Goal: Task Accomplishment & Management: Manage account settings

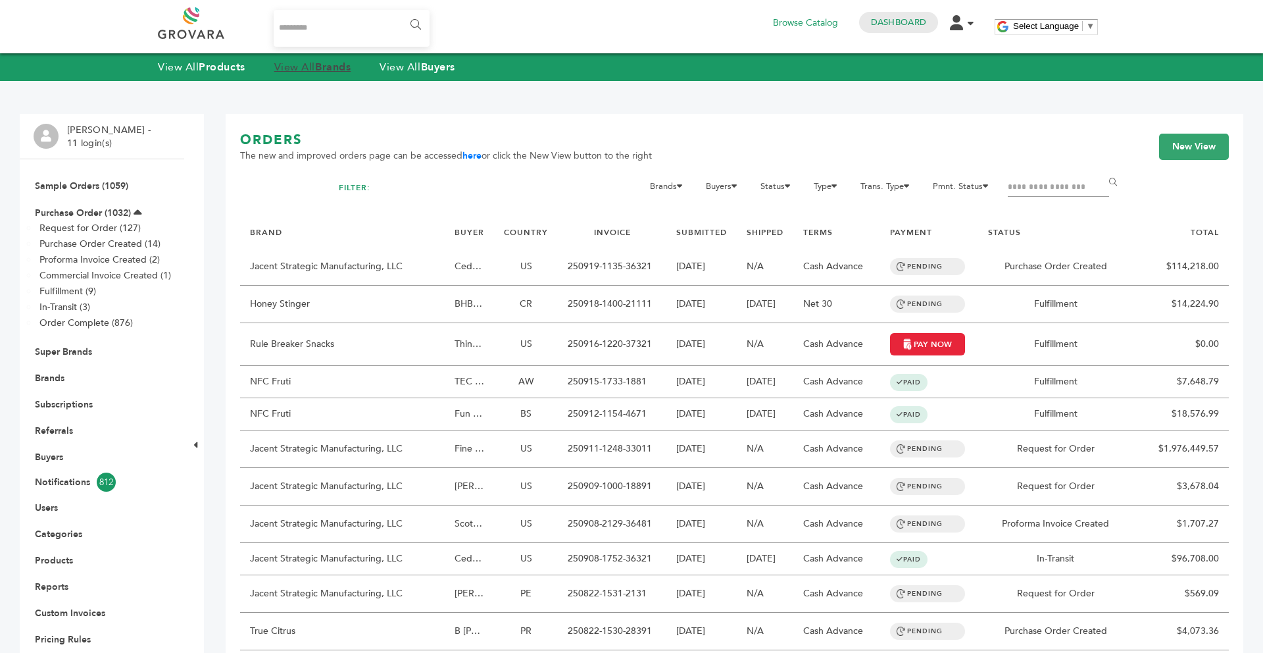
click at [327, 70] on strong "Brands" at bounding box center [333, 67] width 36 height 14
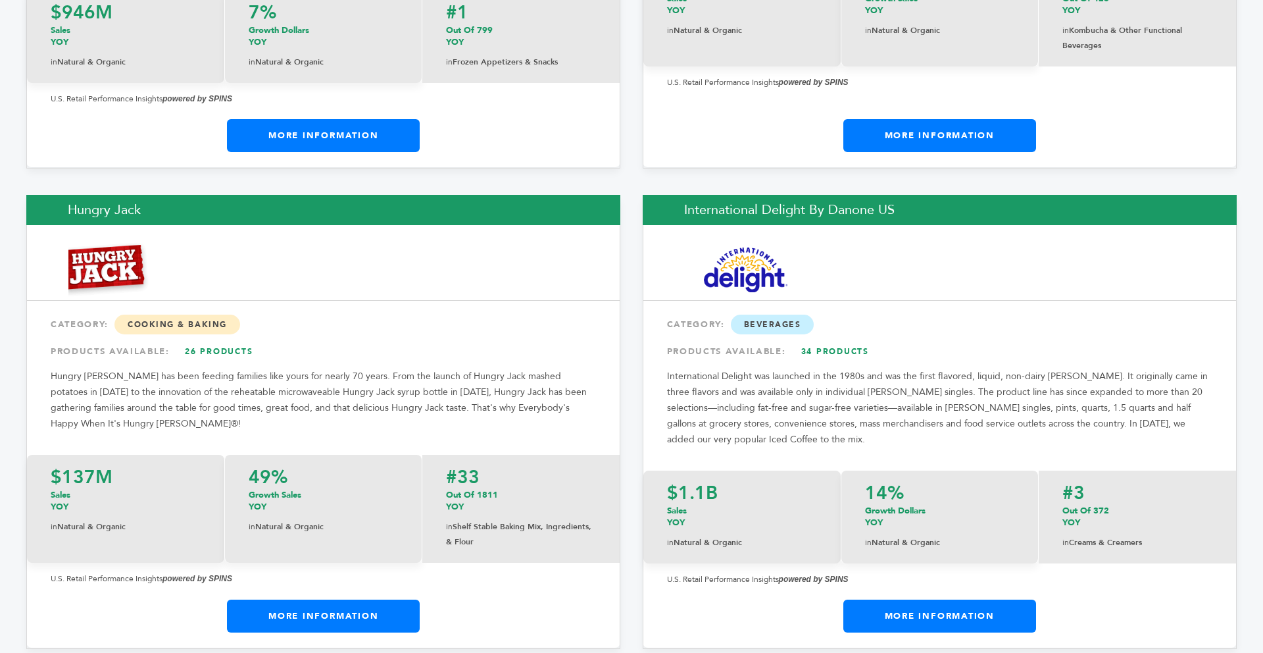
scroll to position [10456, 0]
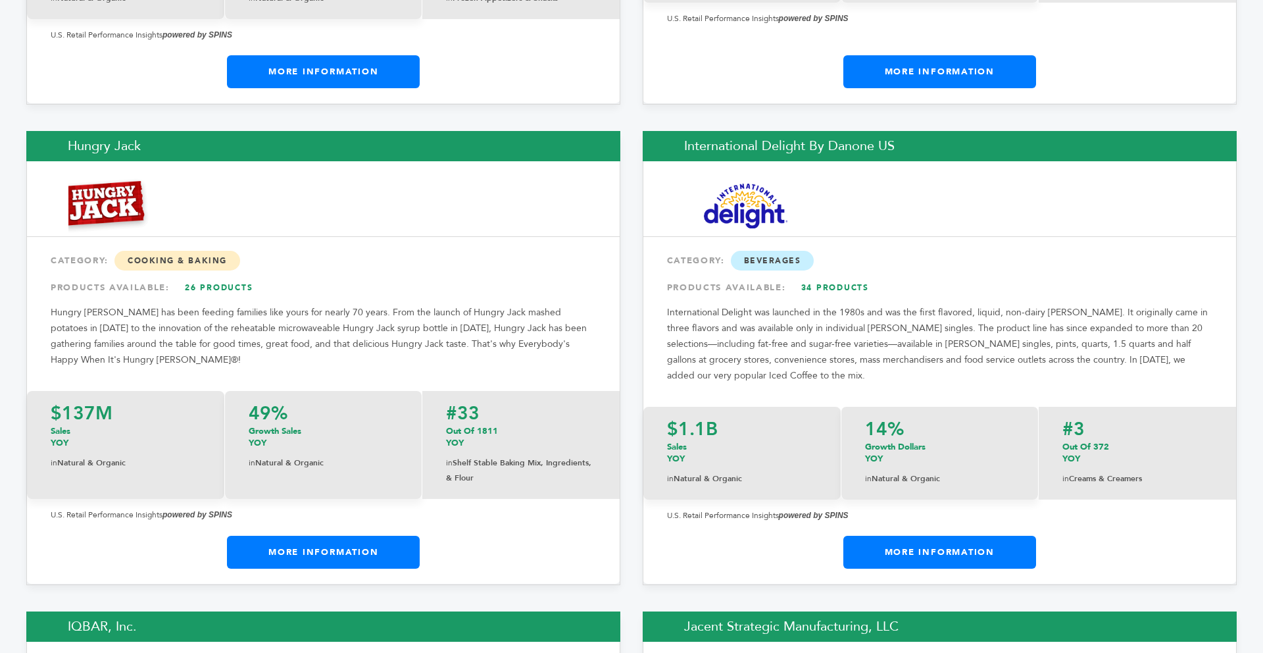
click at [305, 536] on link "More Information" at bounding box center [323, 552] width 193 height 33
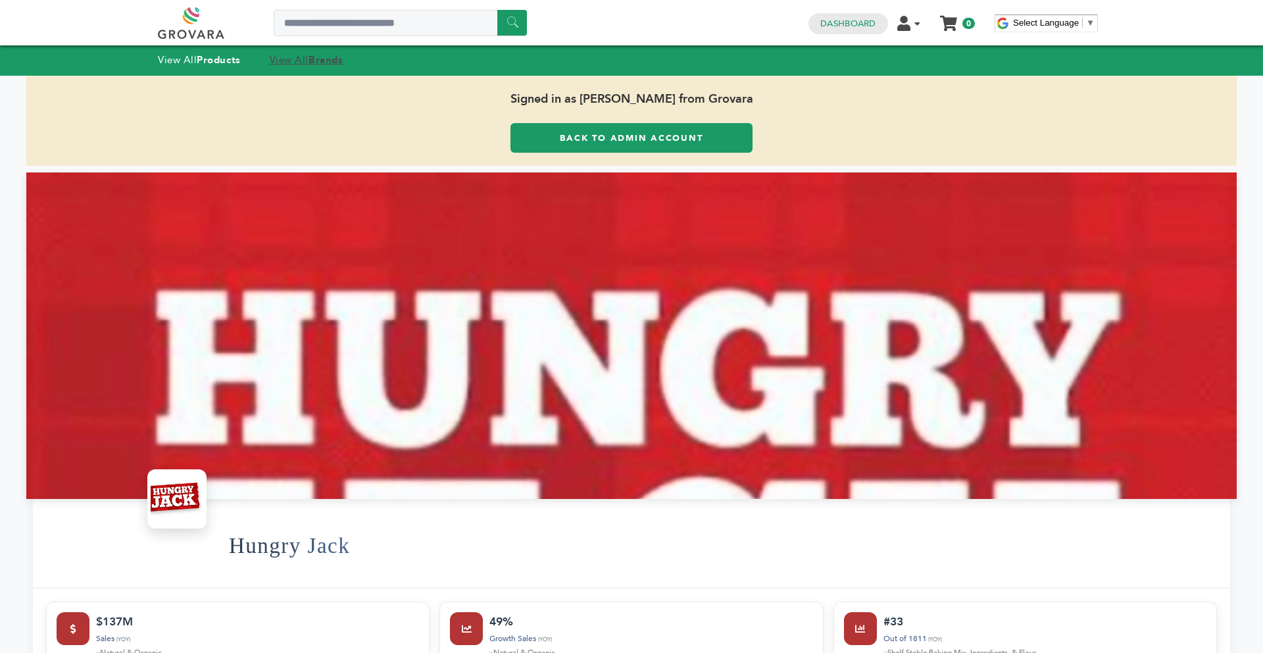
click at [318, 61] on strong "Brands" at bounding box center [326, 59] width 34 height 13
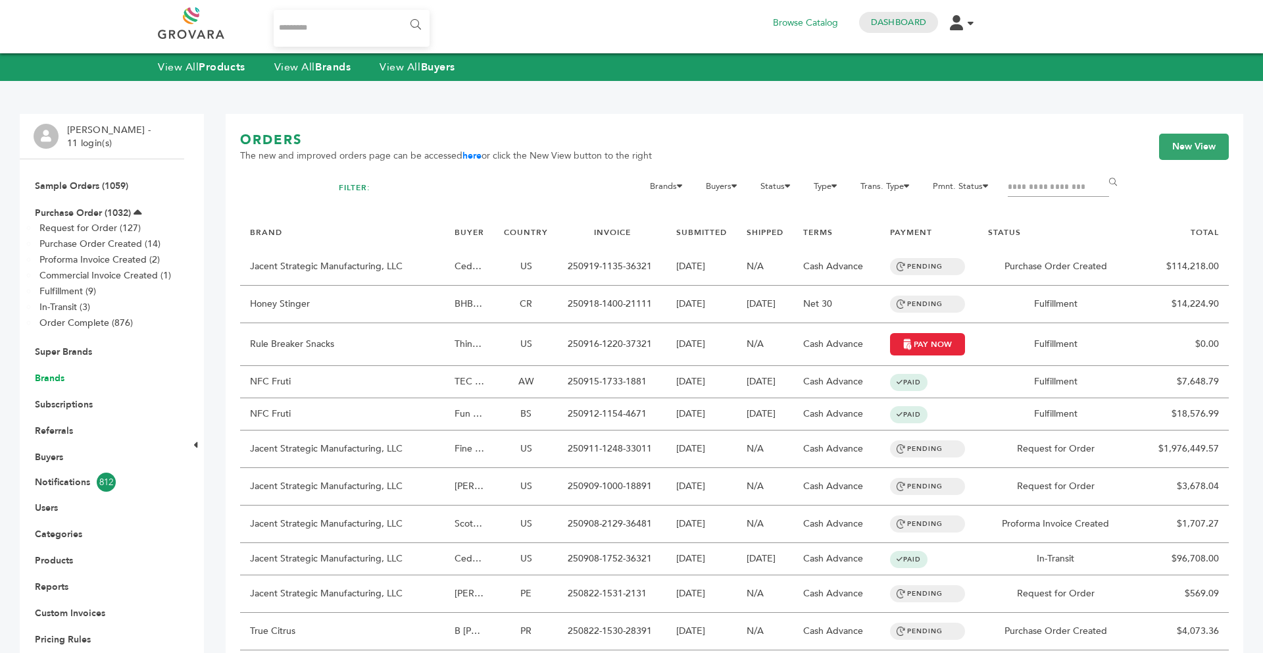
click at [59, 374] on link "Brands" at bounding box center [50, 378] width 30 height 13
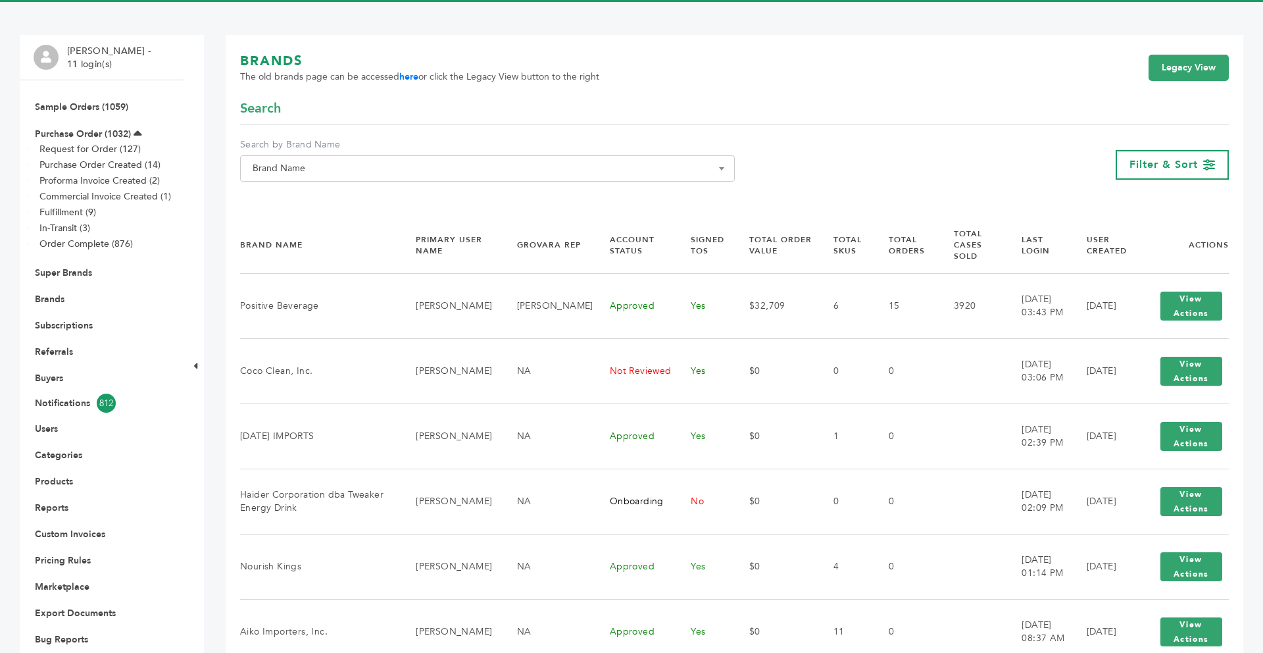
click at [356, 159] on span "Brand Name" at bounding box center [487, 168] width 480 height 18
click at [326, 183] on span at bounding box center [488, 193] width 494 height 22
click at [320, 183] on span at bounding box center [488, 193] width 494 height 22
click at [304, 194] on input "Search" at bounding box center [487, 192] width 488 height 16
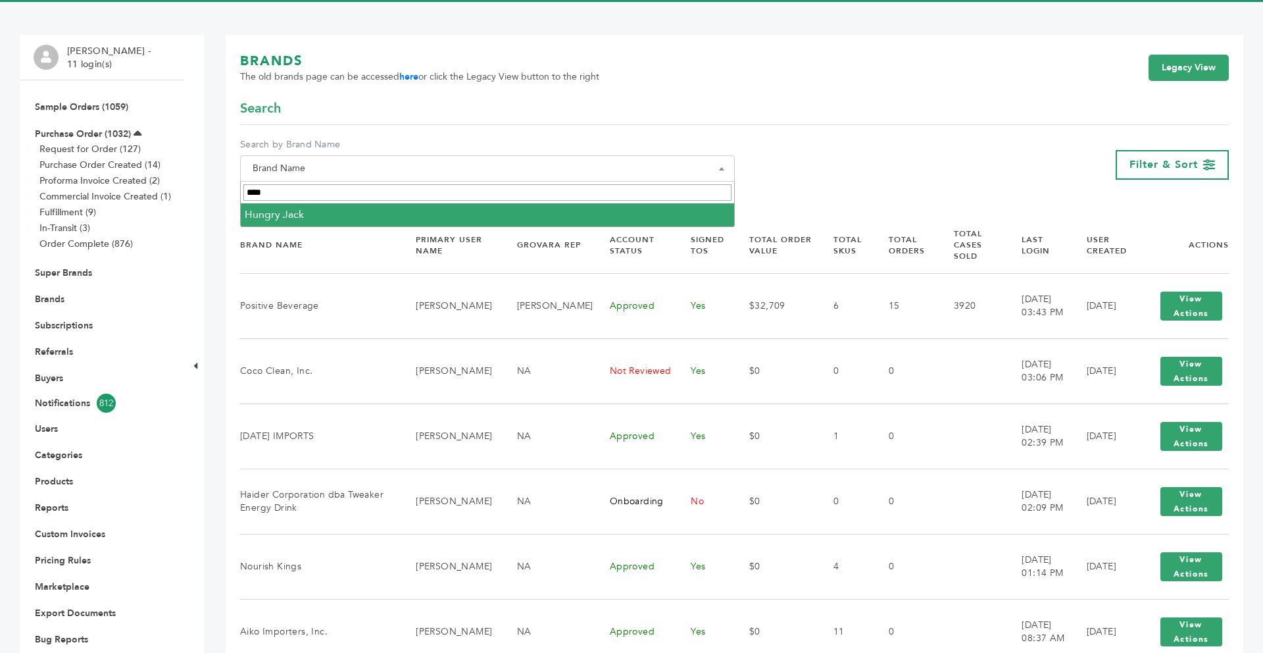
type input "****"
select select "**********"
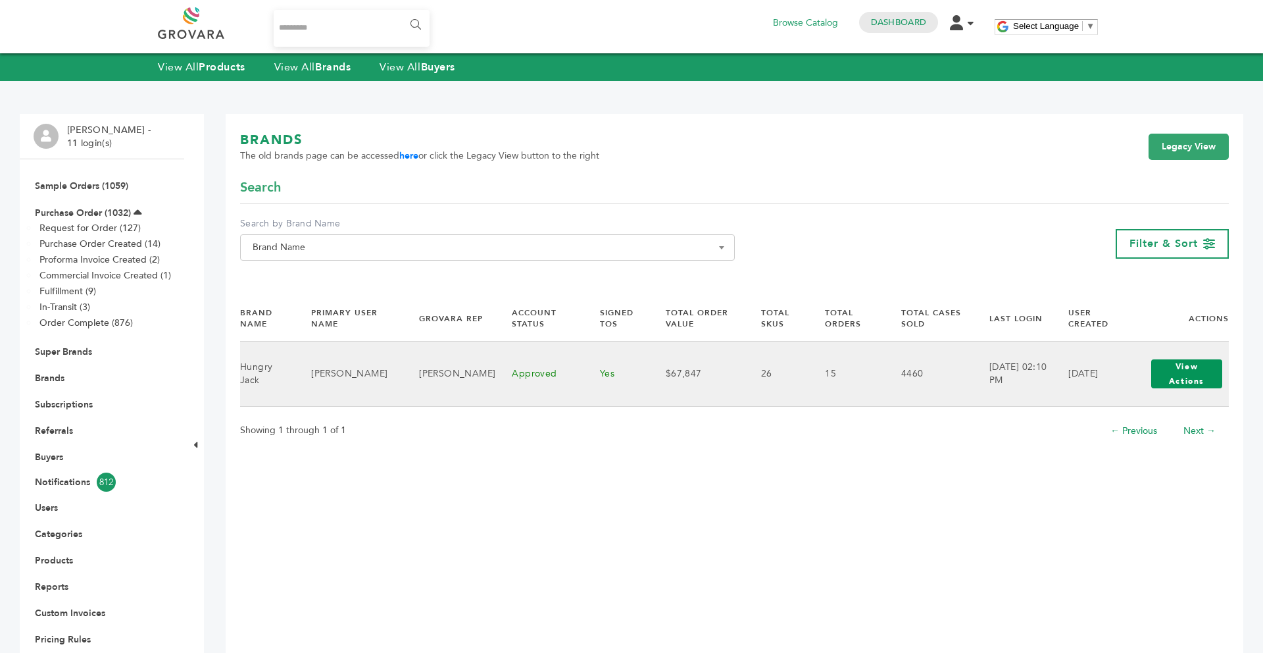
click at [1204, 372] on button "View Actions" at bounding box center [1187, 373] width 71 height 29
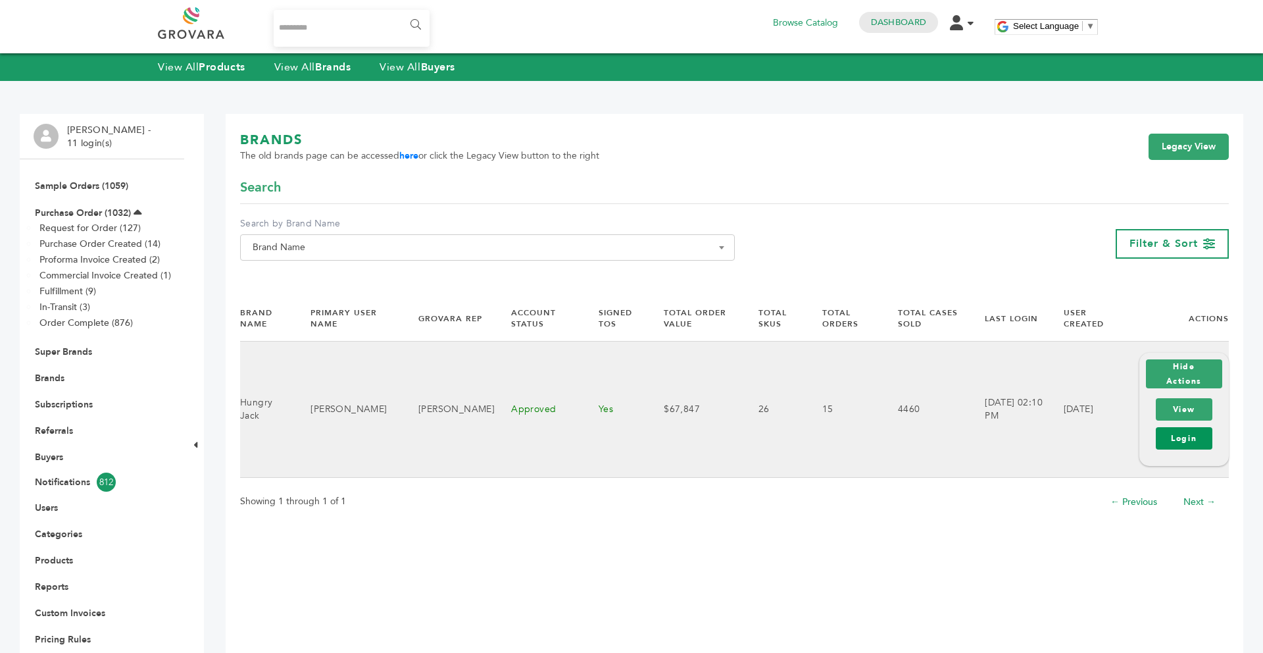
click at [1171, 434] on link "Login" at bounding box center [1184, 438] width 57 height 22
